Goal: Information Seeking & Learning: Learn about a topic

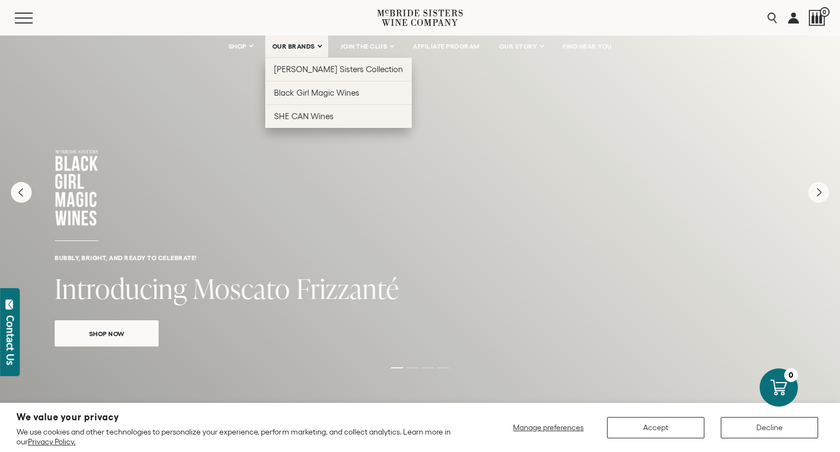
click at [320, 50] on link "OUR BRANDS" at bounding box center [296, 47] width 63 height 22
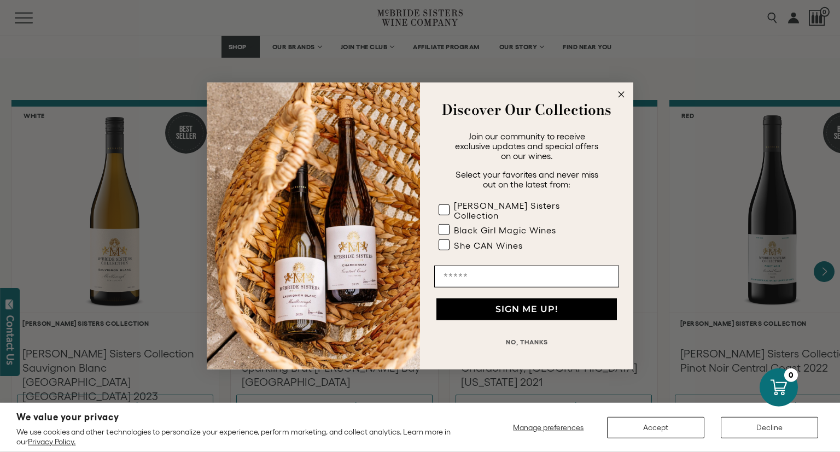
scroll to position [924, 0]
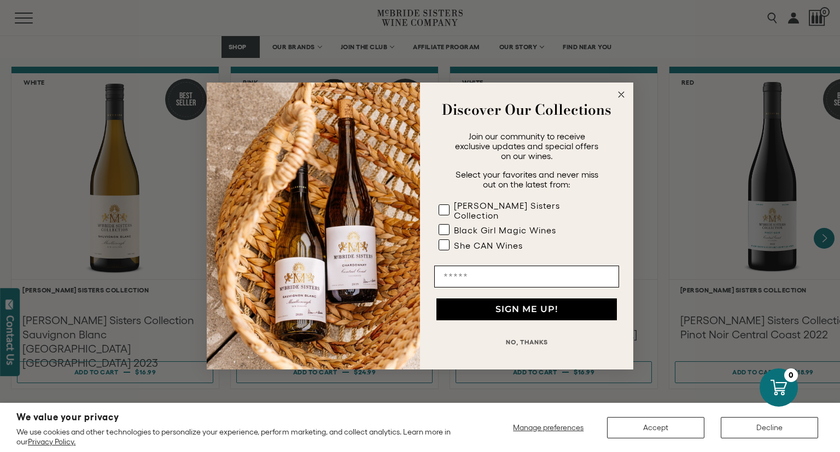
click at [621, 97] on icon "Close dialog" at bounding box center [620, 94] width 5 height 5
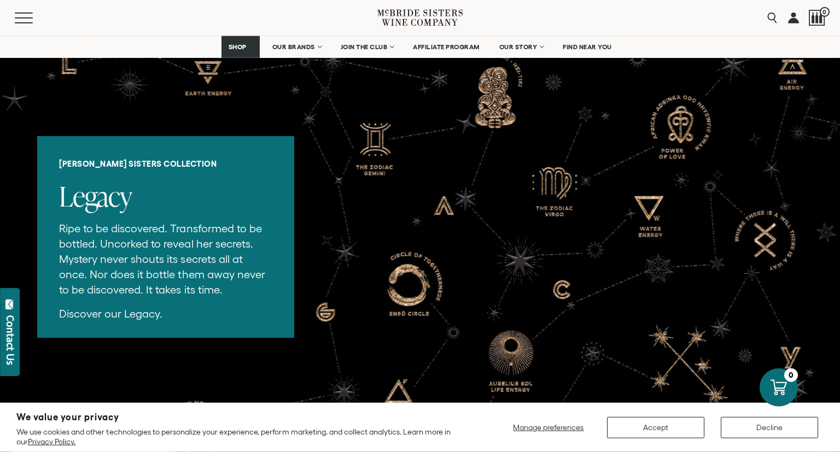
scroll to position [2310, 0]
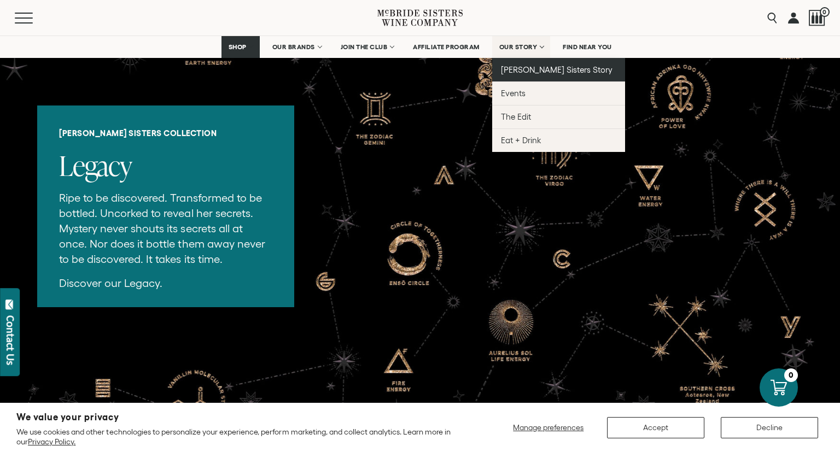
click at [538, 65] on link "[PERSON_NAME] Sisters Story" at bounding box center [558, 70] width 133 height 24
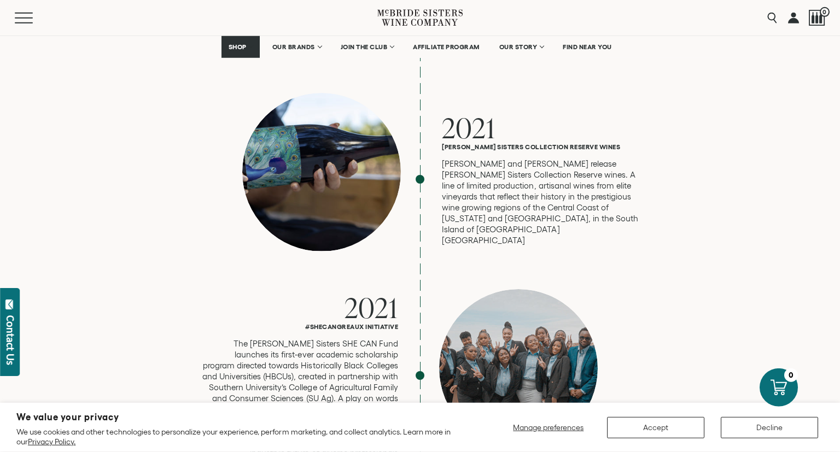
scroll to position [2656, 0]
